Goal: Information Seeking & Learning: Learn about a topic

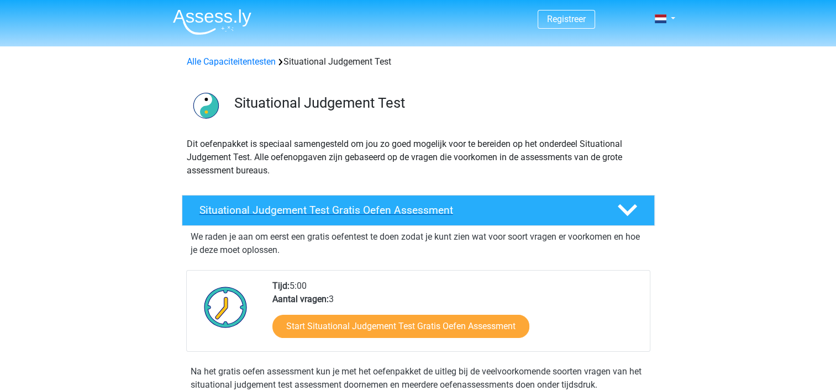
click at [422, 208] on h4 "Situational Judgement Test Gratis Oefen Assessment" at bounding box center [400, 210] width 400 height 13
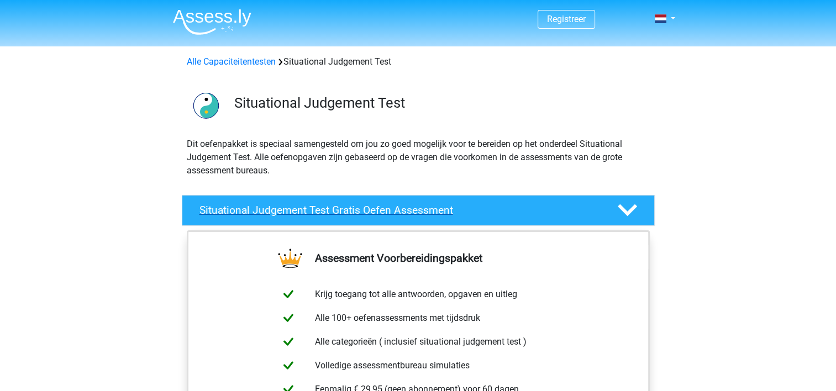
click at [419, 210] on h4 "Situational Judgement Test Gratis Oefen Assessment" at bounding box center [400, 210] width 400 height 13
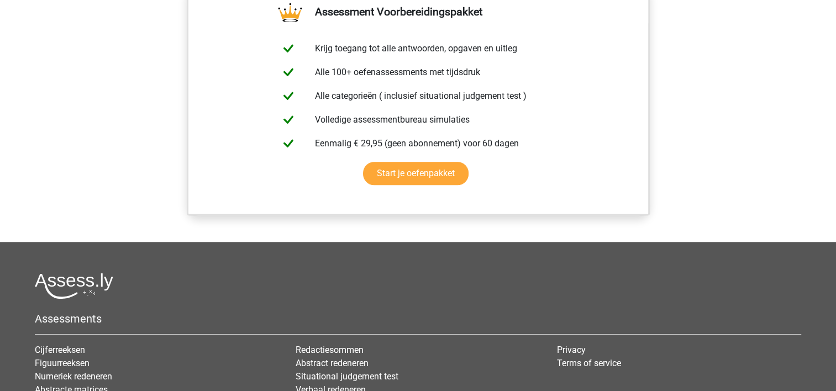
scroll to position [884, 0]
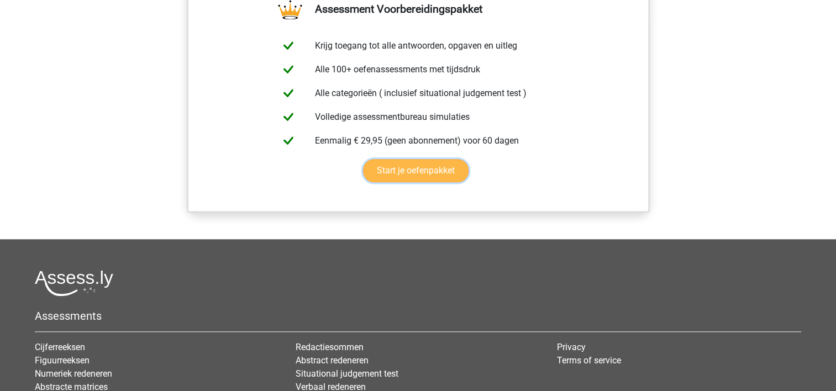
click at [414, 170] on link "Start je oefenpakket" at bounding box center [416, 170] width 106 height 23
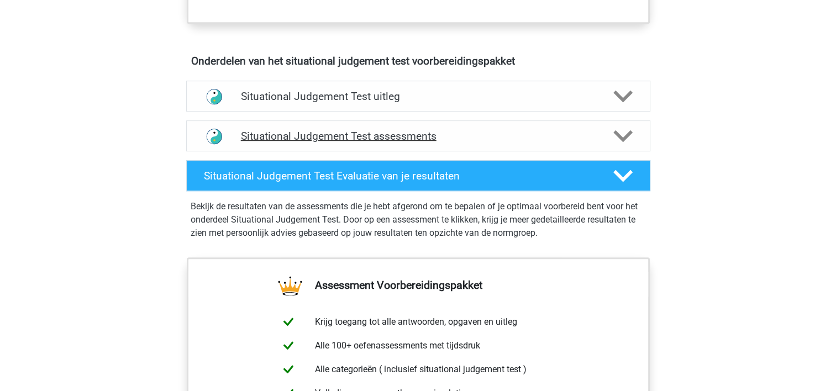
click at [307, 131] on h4 "Situational Judgement Test assessments" at bounding box center [418, 136] width 355 height 13
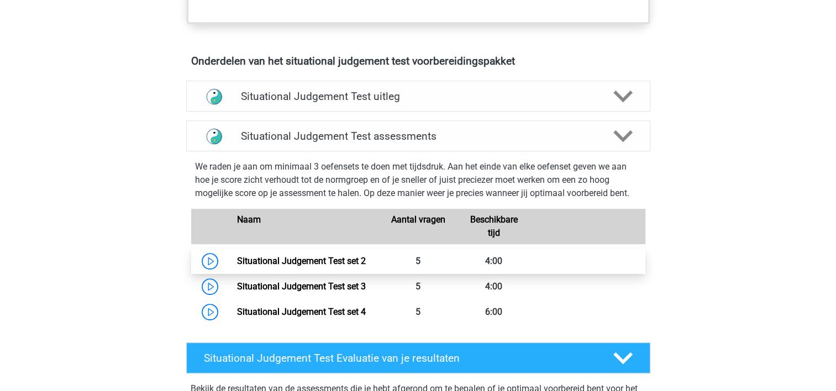
click at [237, 261] on link "Situational Judgement Test set 2" at bounding box center [301, 261] width 129 height 11
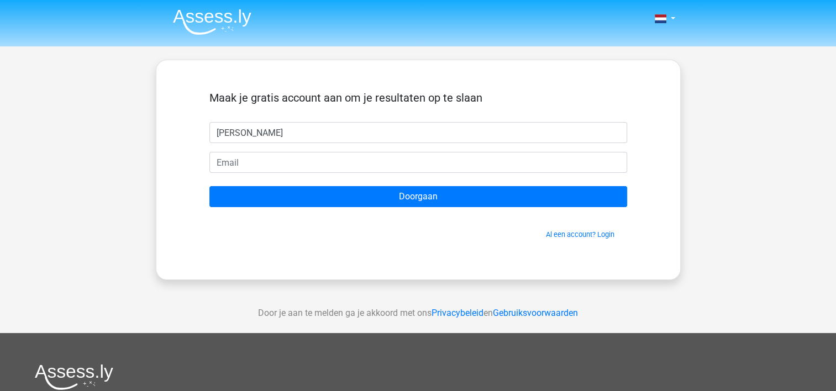
type input "chris"
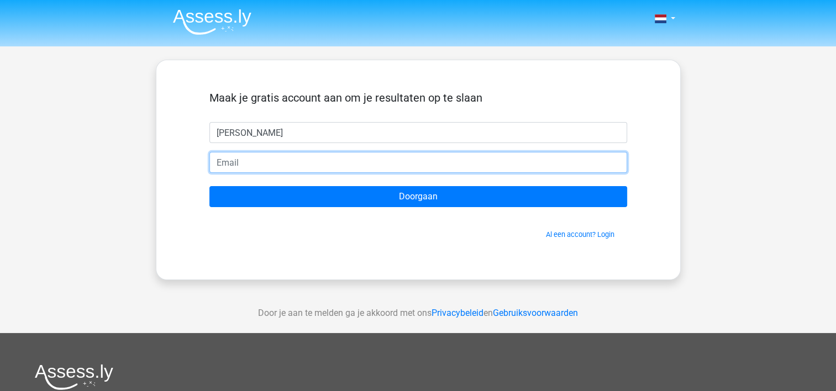
click at [227, 156] on input "email" at bounding box center [418, 162] width 418 height 21
type input "chris.deruwe@gmail.com"
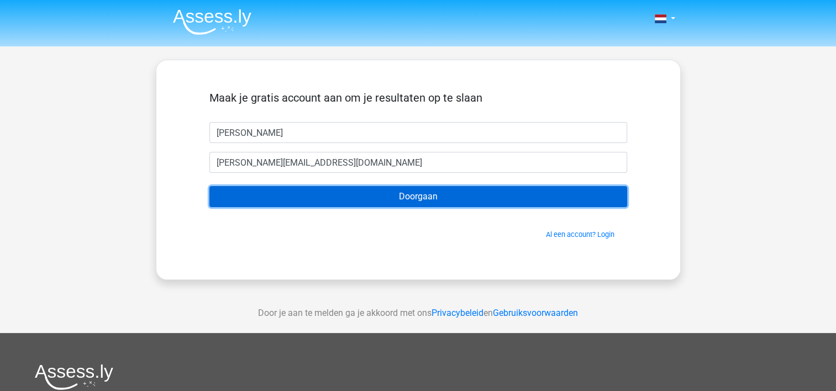
click at [345, 197] on input "Doorgaan" at bounding box center [418, 196] width 418 height 21
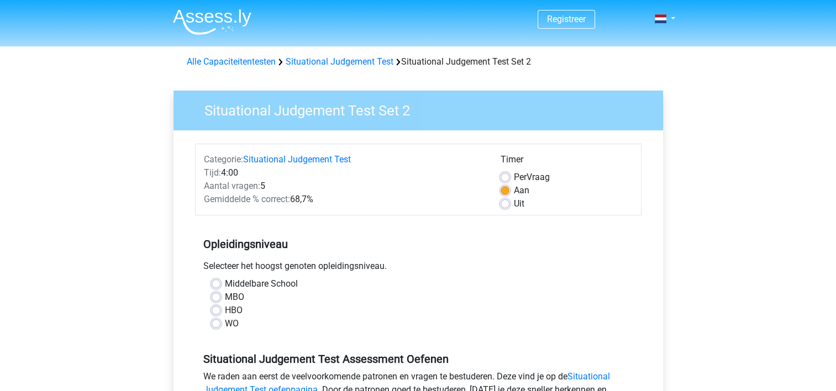
click at [225, 282] on label "Middelbare School" at bounding box center [261, 283] width 73 height 13
click at [213, 282] on input "Middelbare School" at bounding box center [216, 282] width 9 height 11
radio input "true"
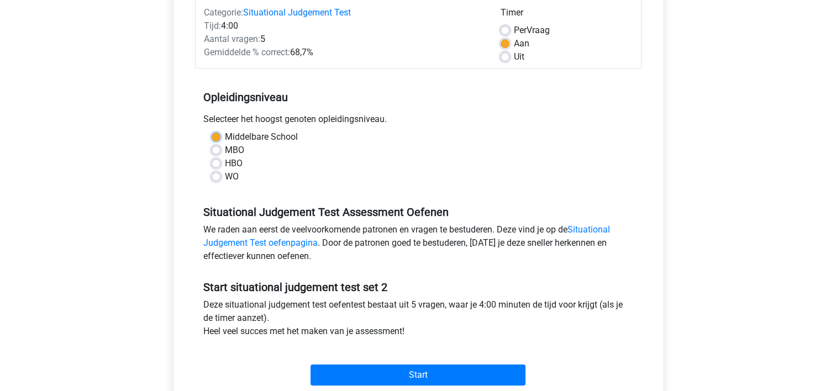
scroll to position [166, 0]
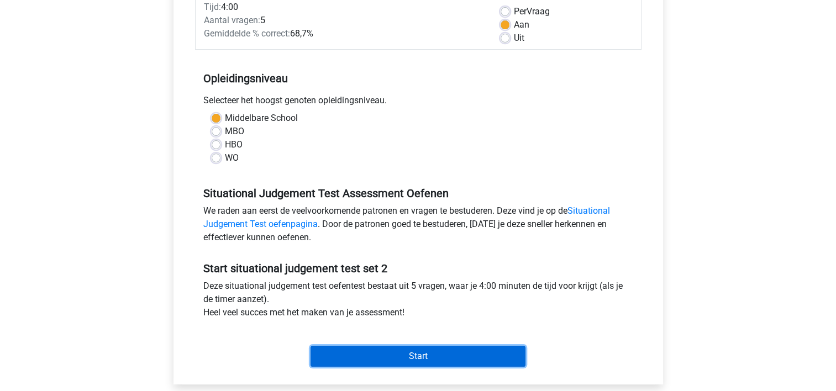
click at [416, 358] on input "Start" at bounding box center [418, 356] width 215 height 21
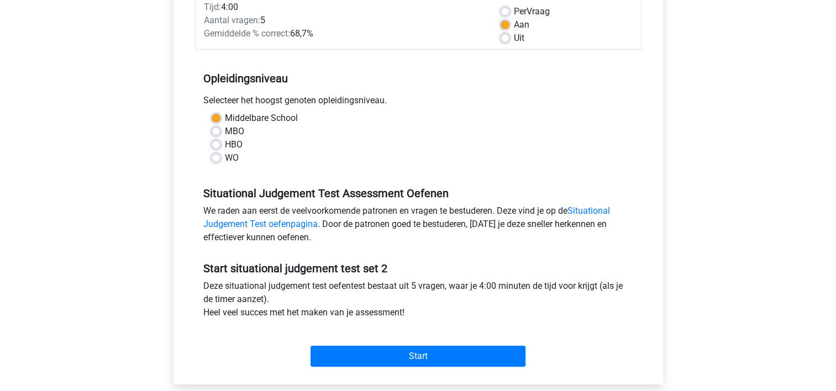
scroll to position [276, 0]
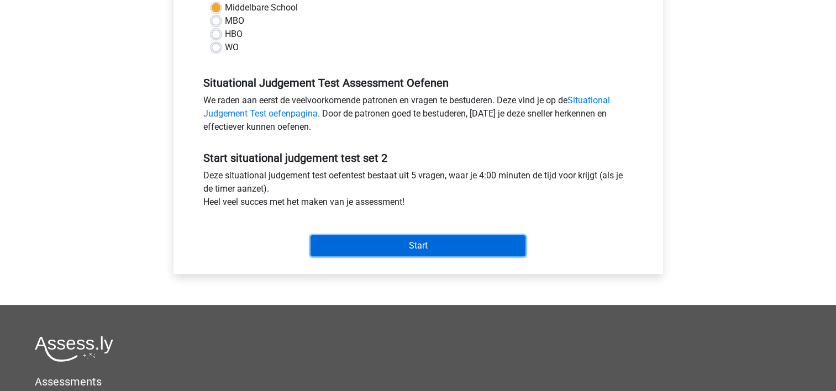
click at [431, 244] on input "Start" at bounding box center [418, 245] width 215 height 21
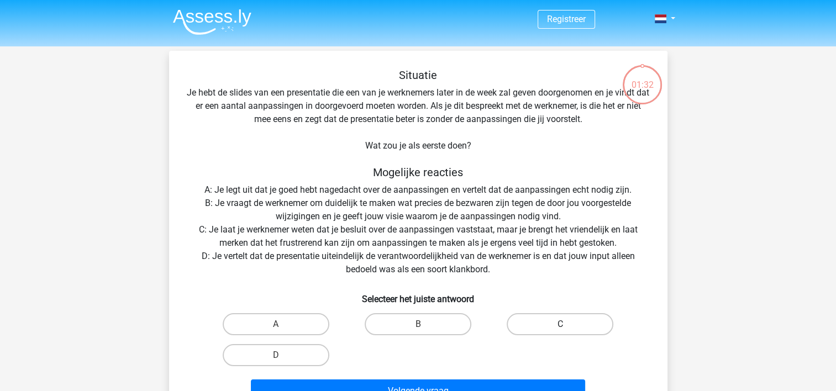
click at [533, 328] on label "C" at bounding box center [560, 324] width 107 height 22
click at [560, 328] on input "C" at bounding box center [563, 327] width 7 height 7
radio input "true"
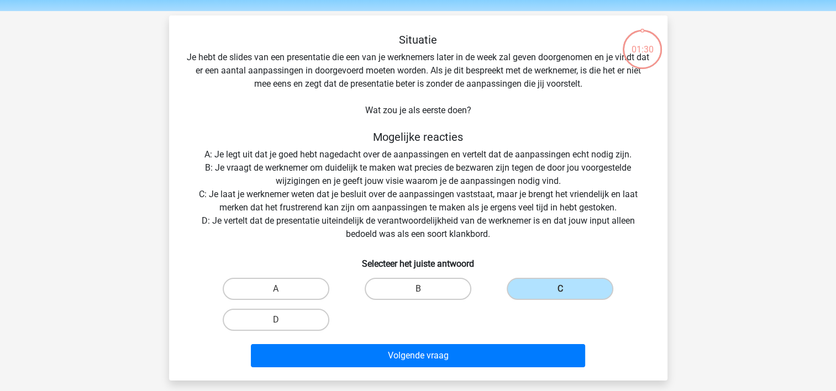
scroll to position [55, 0]
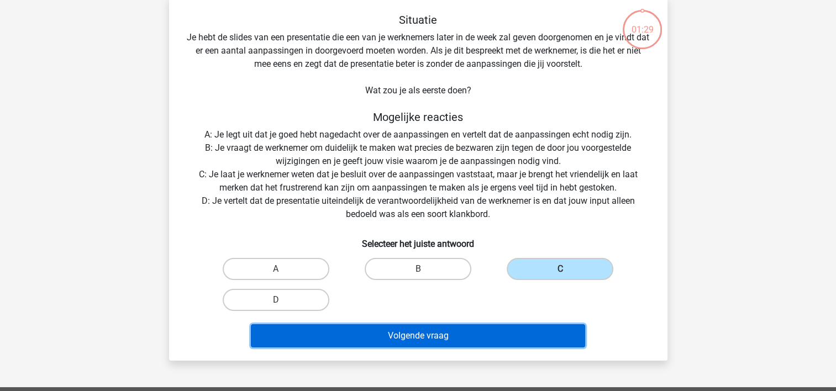
click at [443, 345] on button "Volgende vraag" at bounding box center [418, 335] width 334 height 23
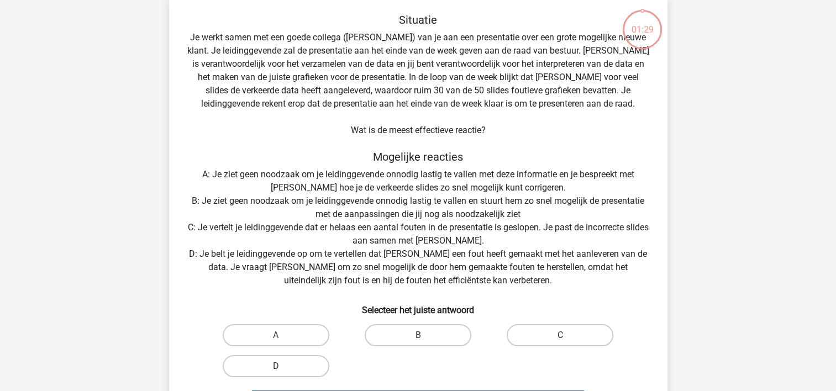
scroll to position [51, 0]
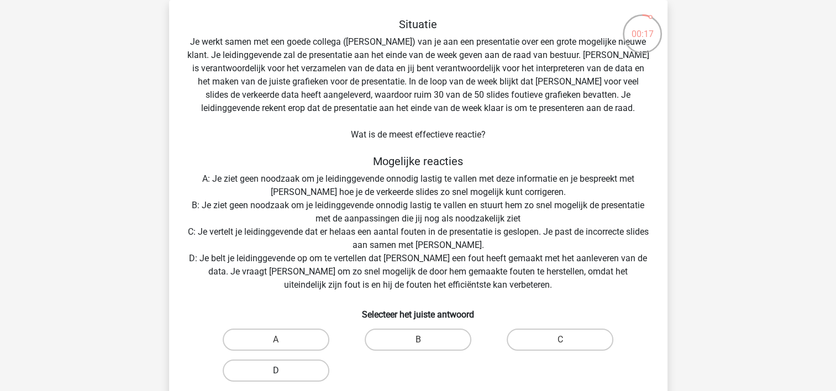
click at [252, 365] on label "D" at bounding box center [276, 371] width 107 height 22
click at [276, 371] on input "D" at bounding box center [279, 374] width 7 height 7
radio input "true"
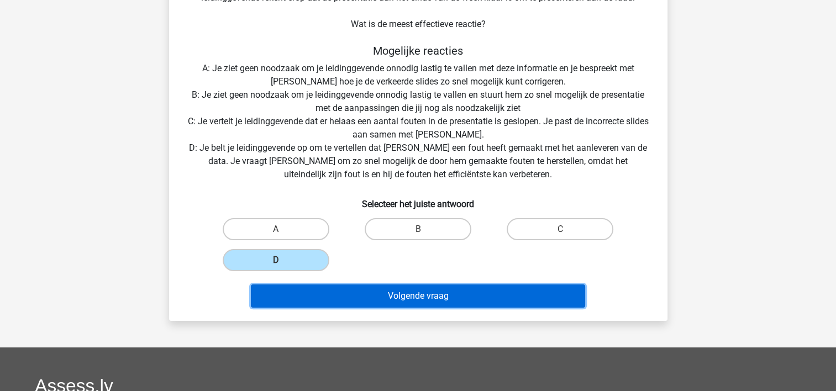
click at [515, 301] on button "Volgende vraag" at bounding box center [418, 296] width 334 height 23
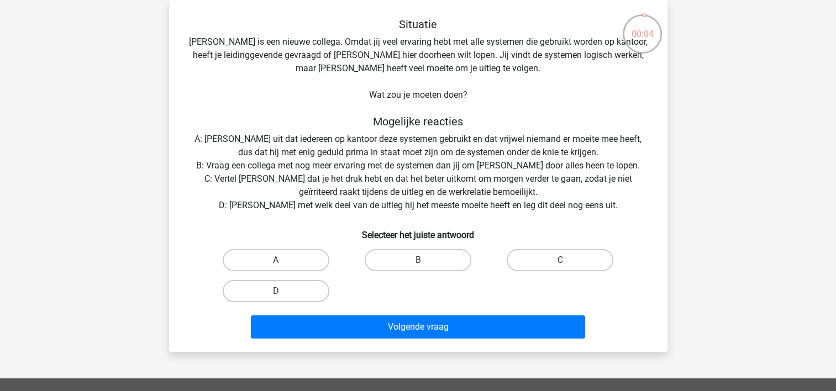
click at [423, 260] on input "B" at bounding box center [421, 263] width 7 height 7
radio input "true"
click at [256, 250] on label "A" at bounding box center [276, 260] width 107 height 22
click at [276, 260] on input "A" at bounding box center [279, 263] width 7 height 7
radio input "true"
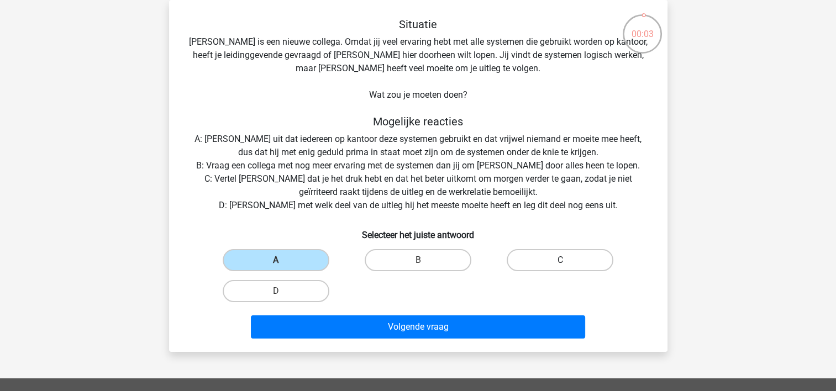
click at [511, 263] on label "C" at bounding box center [560, 260] width 107 height 22
click at [560, 263] on input "C" at bounding box center [563, 263] width 7 height 7
radio input "true"
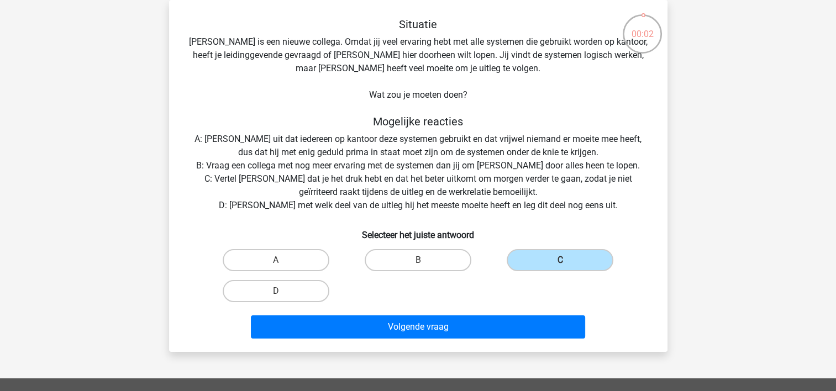
click at [338, 296] on div "D" at bounding box center [275, 291] width 133 height 22
click at [317, 291] on label "D" at bounding box center [276, 291] width 107 height 22
click at [283, 291] on input "D" at bounding box center [279, 294] width 7 height 7
radio input "true"
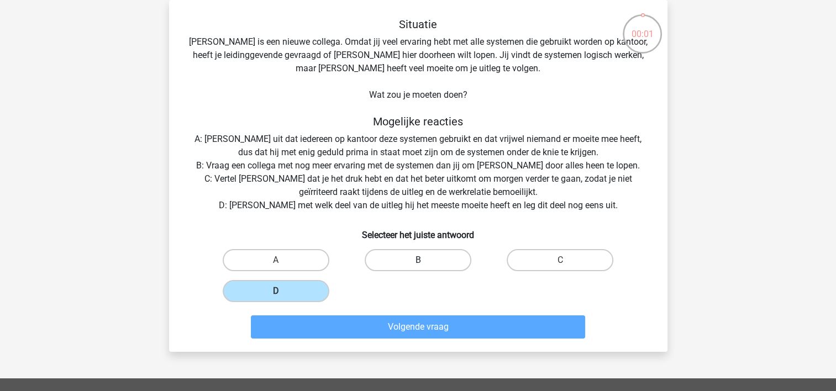
click at [429, 267] on label "B" at bounding box center [418, 260] width 107 height 22
click at [425, 267] on input "B" at bounding box center [421, 263] width 7 height 7
radio input "true"
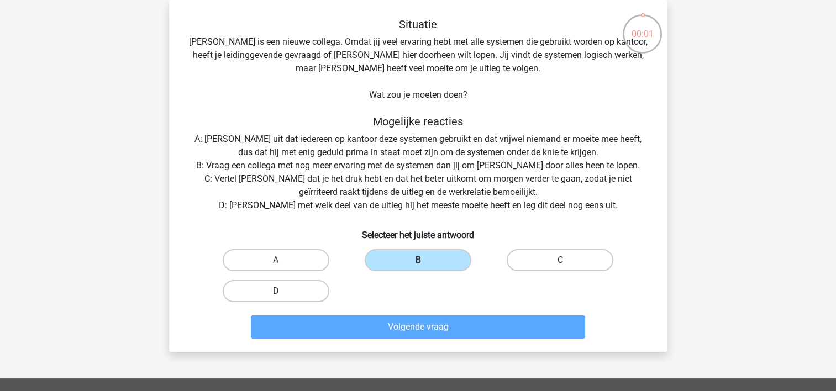
click at [219, 265] on div "A" at bounding box center [275, 260] width 133 height 22
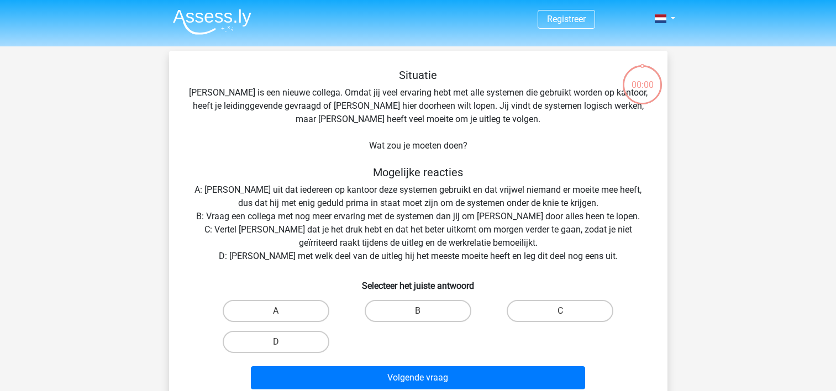
scroll to position [51, 0]
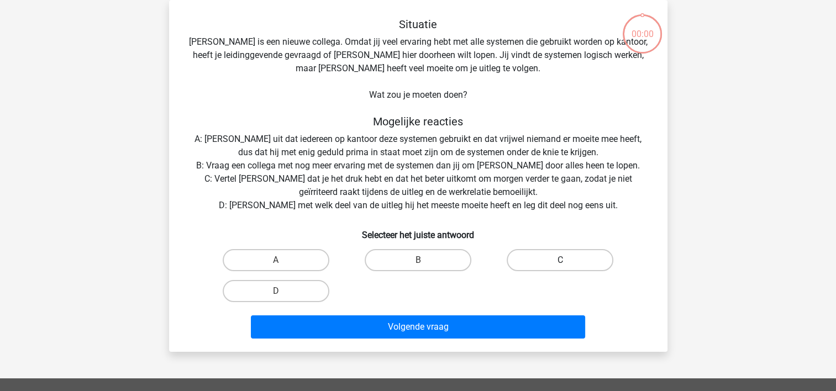
click at [550, 260] on label "C" at bounding box center [560, 260] width 107 height 22
click at [560, 260] on input "C" at bounding box center [563, 263] width 7 height 7
radio input "true"
click at [437, 261] on label "B" at bounding box center [418, 260] width 107 height 22
click at [425, 261] on input "B" at bounding box center [421, 263] width 7 height 7
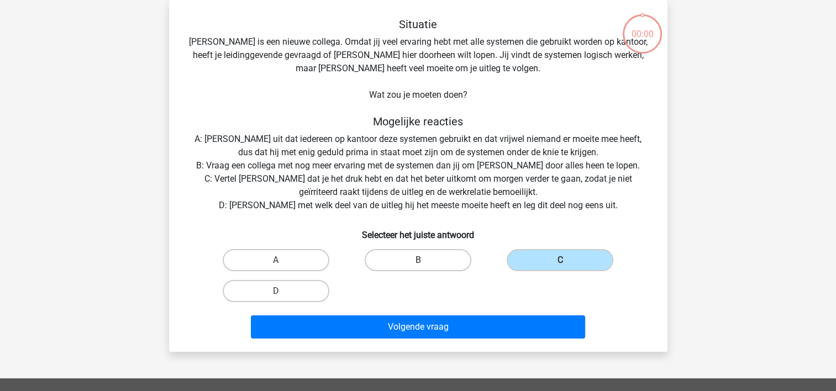
radio input "true"
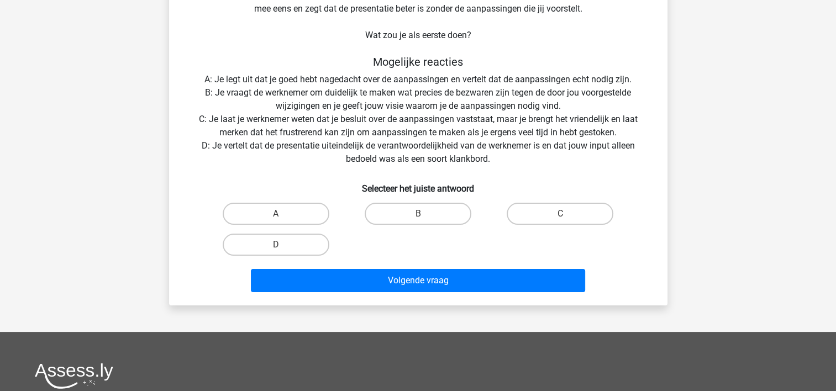
scroll to position [55, 0]
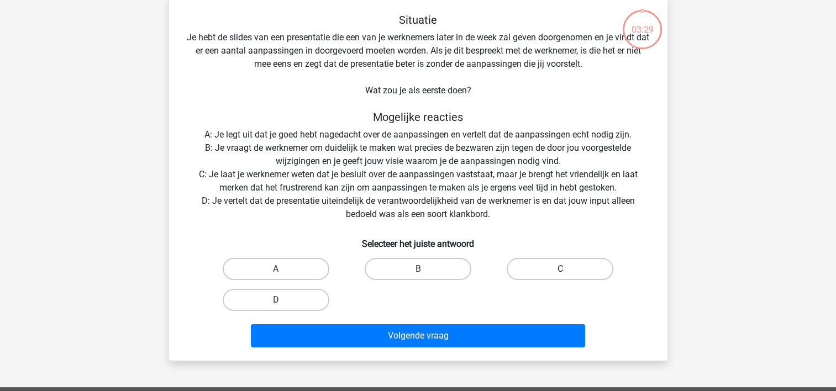
click at [531, 272] on label "C" at bounding box center [560, 269] width 107 height 22
click at [560, 272] on input "C" at bounding box center [563, 272] width 7 height 7
radio input "true"
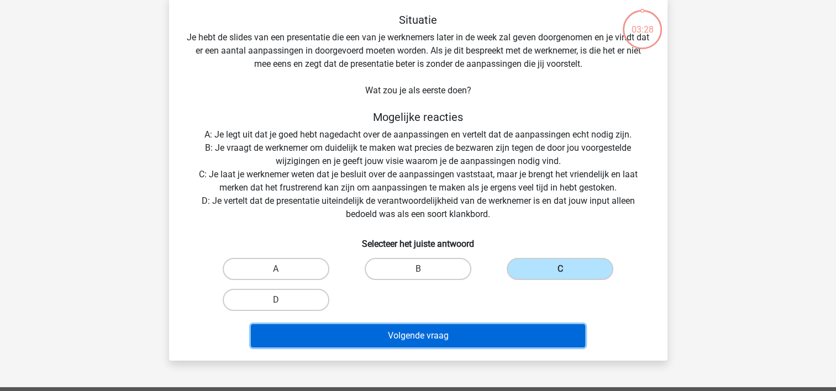
click at [464, 333] on button "Volgende vraag" at bounding box center [418, 335] width 334 height 23
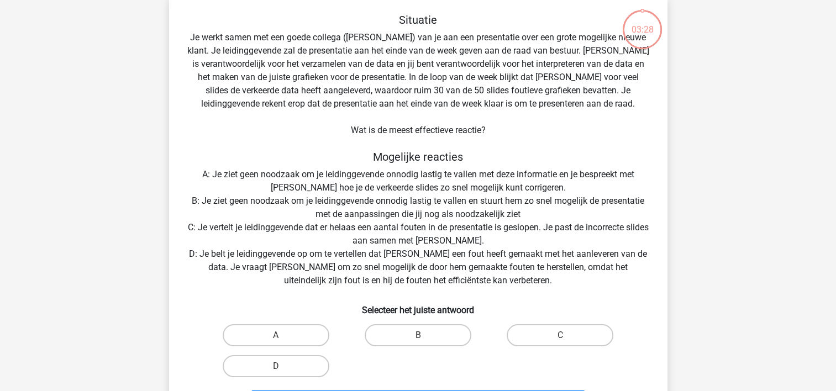
scroll to position [51, 0]
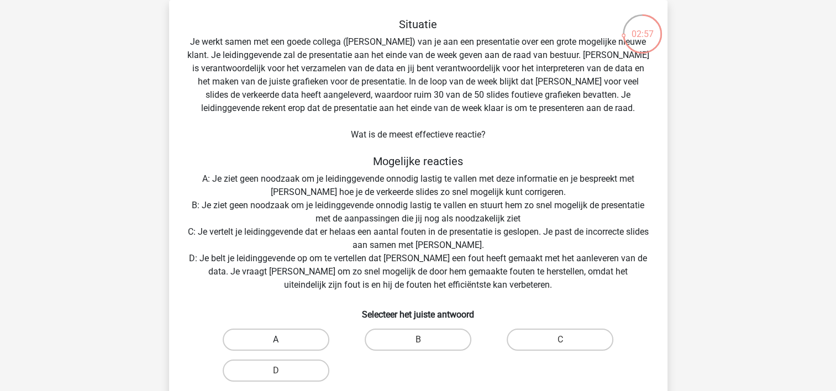
click at [294, 340] on label "A" at bounding box center [276, 340] width 107 height 22
click at [283, 340] on input "A" at bounding box center [279, 343] width 7 height 7
radio input "true"
click at [571, 329] on label "C" at bounding box center [560, 340] width 107 height 22
click at [568, 340] on input "C" at bounding box center [563, 343] width 7 height 7
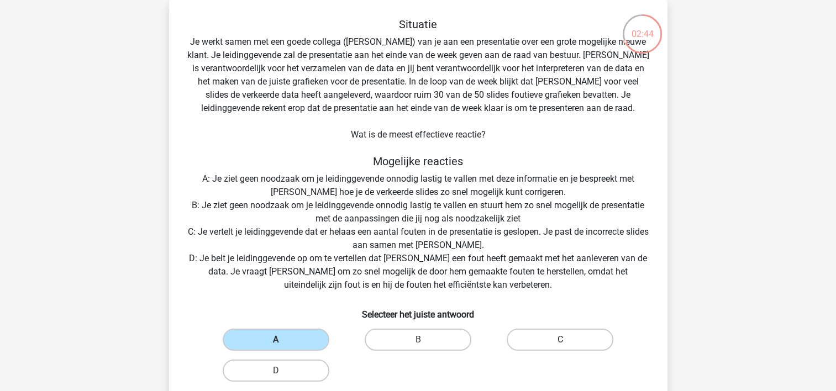
radio input "true"
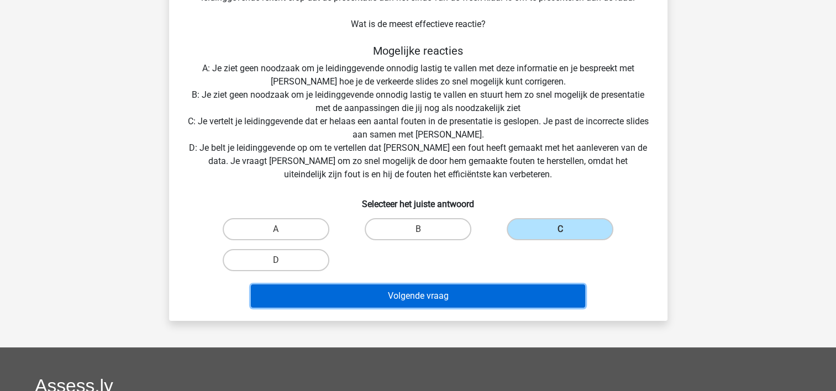
click at [481, 292] on button "Volgende vraag" at bounding box center [418, 296] width 334 height 23
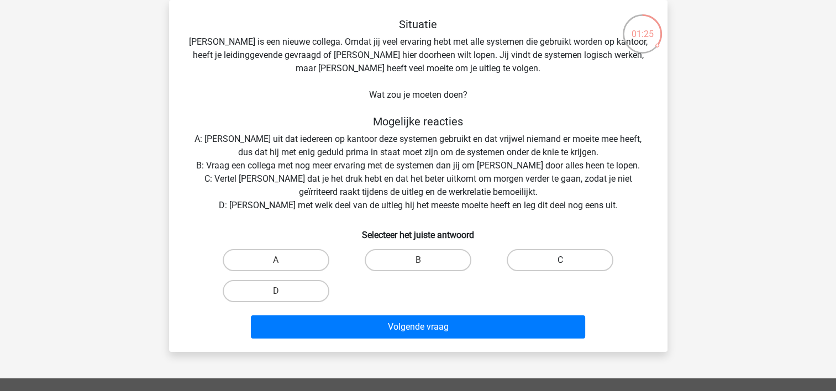
click at [553, 260] on label "C" at bounding box center [560, 260] width 107 height 22
click at [560, 260] on input "C" at bounding box center [563, 263] width 7 height 7
radio input "true"
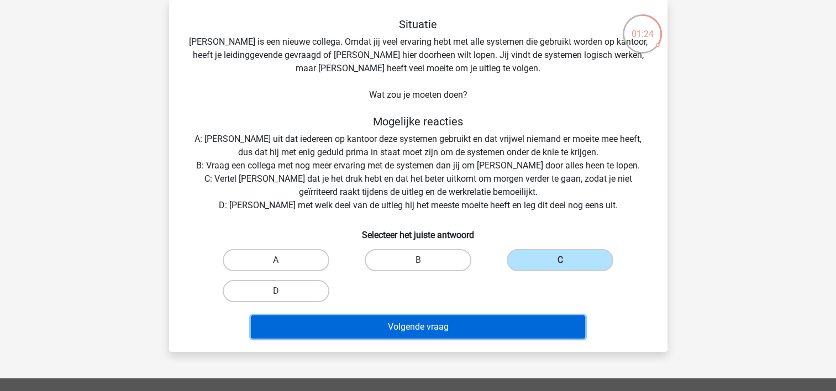
click at [462, 323] on button "Volgende vraag" at bounding box center [418, 327] width 334 height 23
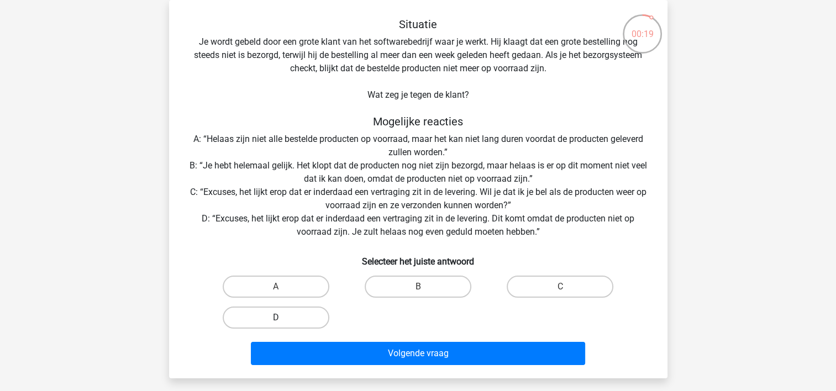
click at [267, 313] on label "D" at bounding box center [276, 318] width 107 height 22
click at [276, 318] on input "D" at bounding box center [279, 321] width 7 height 7
radio input "true"
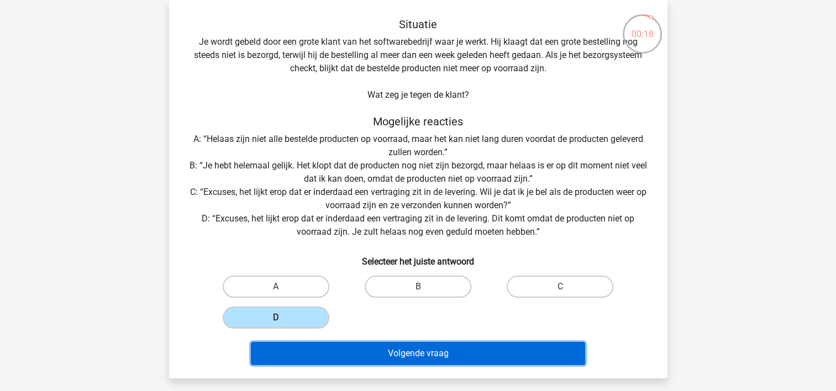
click at [440, 354] on button "Volgende vraag" at bounding box center [418, 353] width 334 height 23
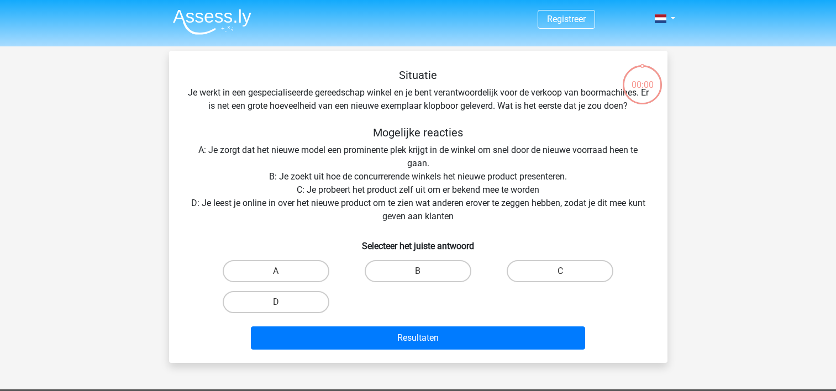
scroll to position [51, 0]
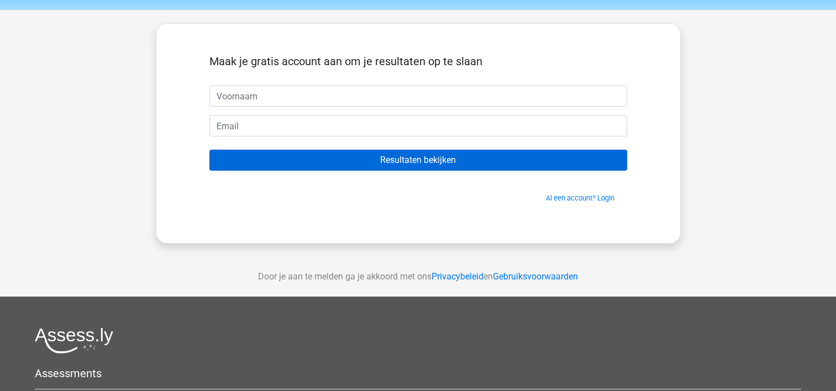
scroll to position [111, 0]
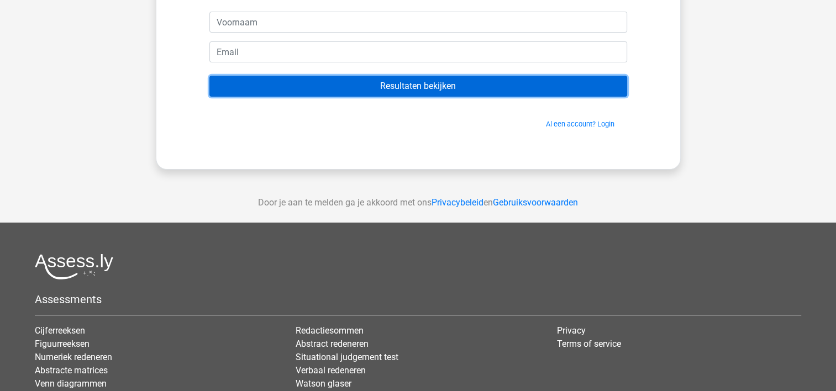
click at [500, 86] on input "Resultaten bekijken" at bounding box center [418, 86] width 418 height 21
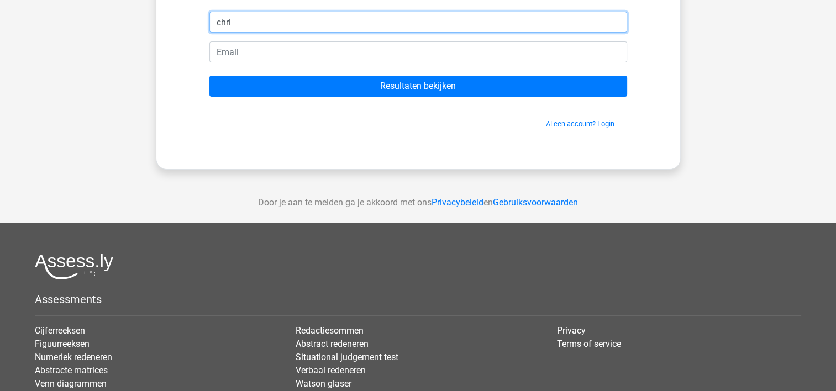
type input "[PERSON_NAME]"
type input "[PERSON_NAME][EMAIL_ADDRESS][DOMAIN_NAME]"
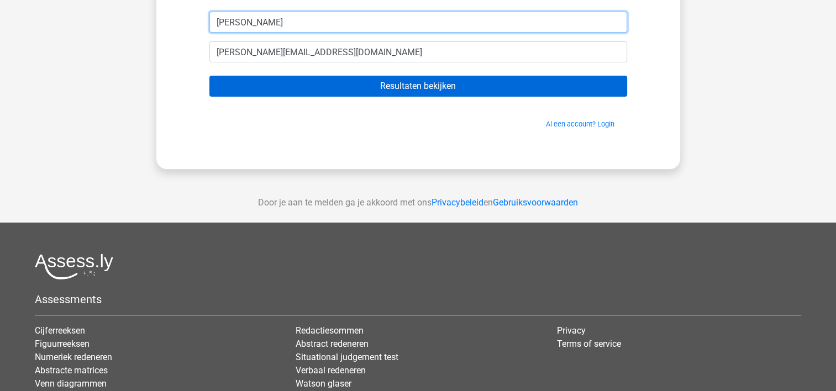
type input "[PERSON_NAME]"
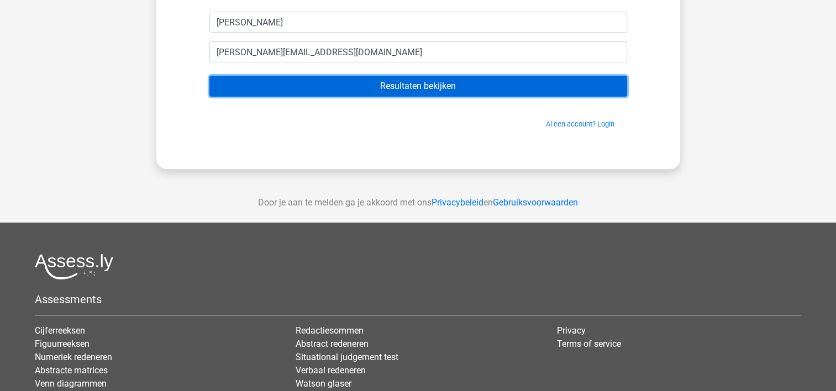
click at [302, 82] on input "Resultaten bekijken" at bounding box center [418, 86] width 418 height 21
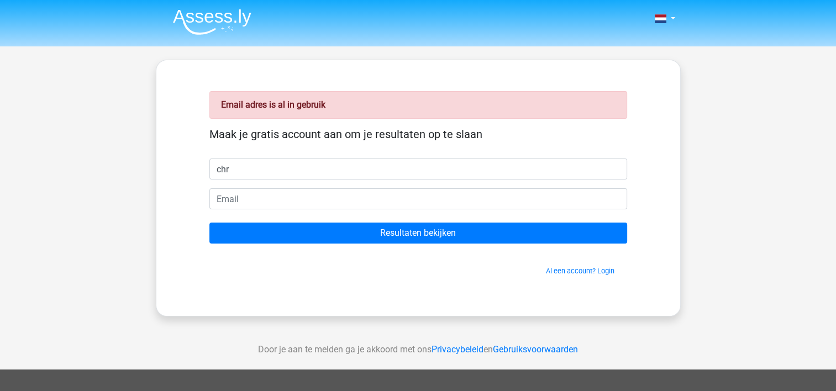
type input "[PERSON_NAME]"
type input "[PERSON_NAME][EMAIL_ADDRESS][DOMAIN_NAME]"
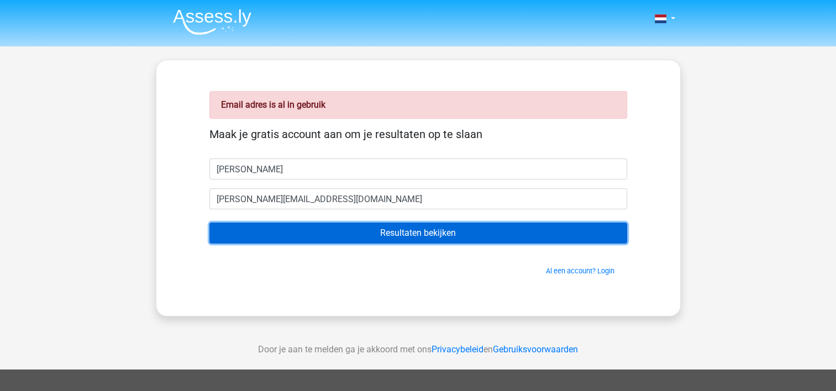
click at [442, 234] on input "Resultaten bekijken" at bounding box center [418, 233] width 418 height 21
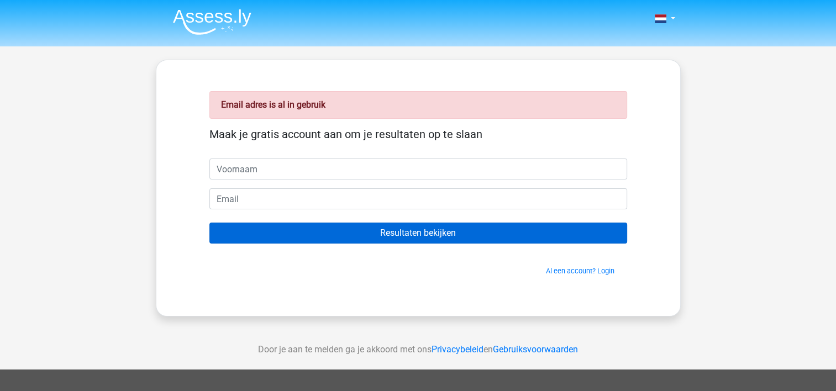
type input "j"
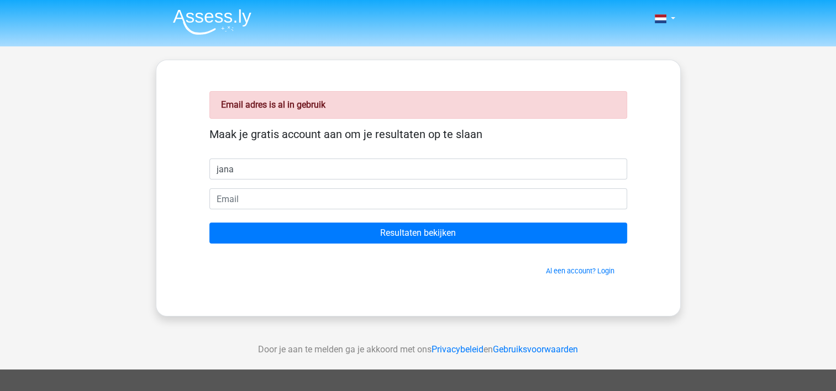
type input "jana"
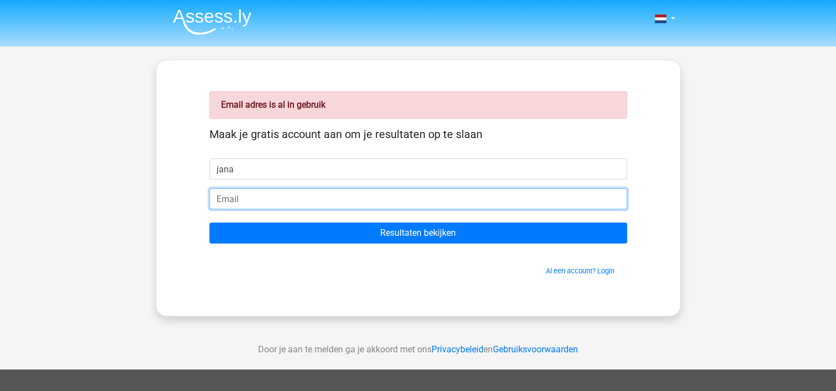
click at [259, 201] on input "email" at bounding box center [418, 198] width 418 height 21
type input "Janahoppe-1993@hotmail.com"
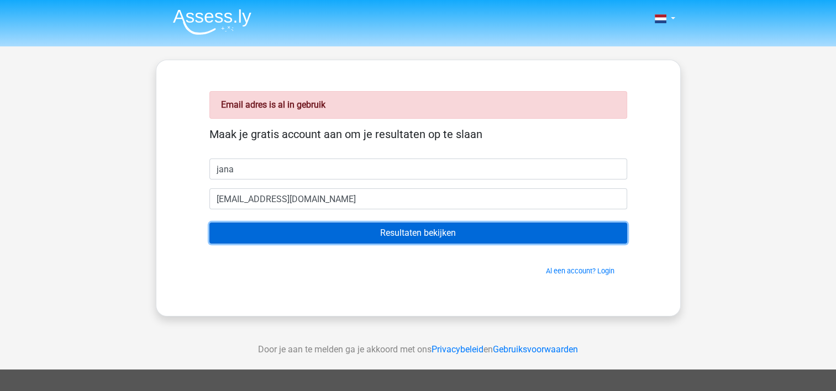
click at [339, 240] on input "Resultaten bekijken" at bounding box center [418, 233] width 418 height 21
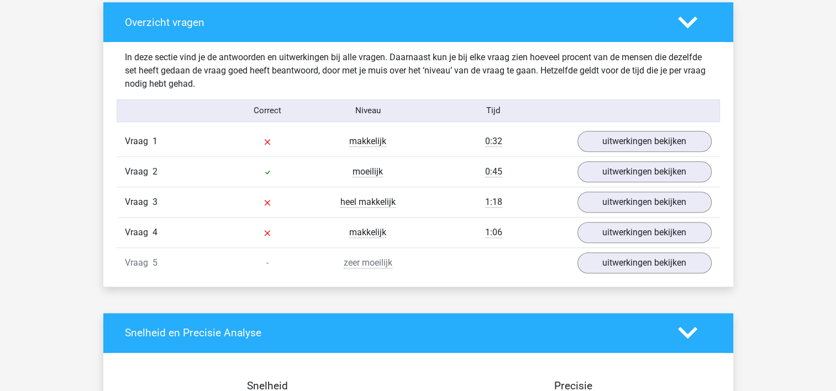
scroll to position [829, 0]
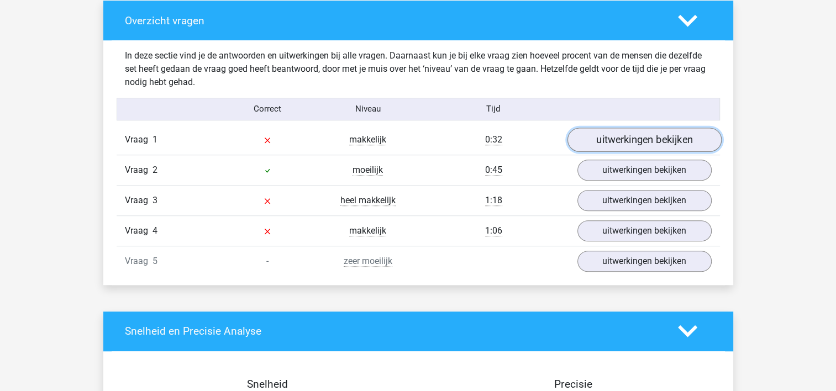
click at [706, 138] on link "uitwerkingen bekijken" at bounding box center [644, 140] width 154 height 24
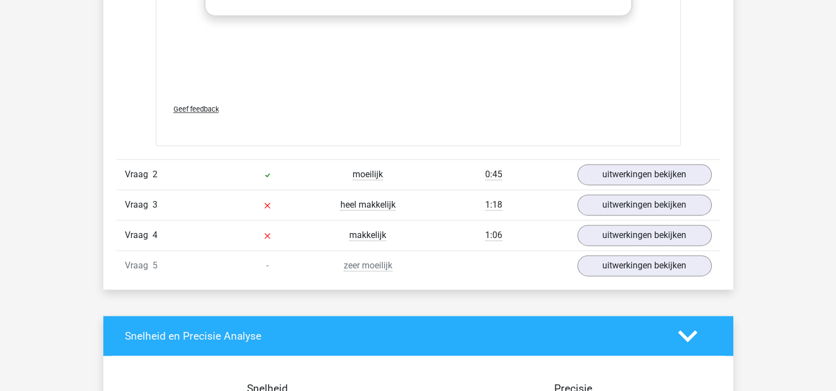
scroll to position [1547, 0]
